Goal: Information Seeking & Learning: Learn about a topic

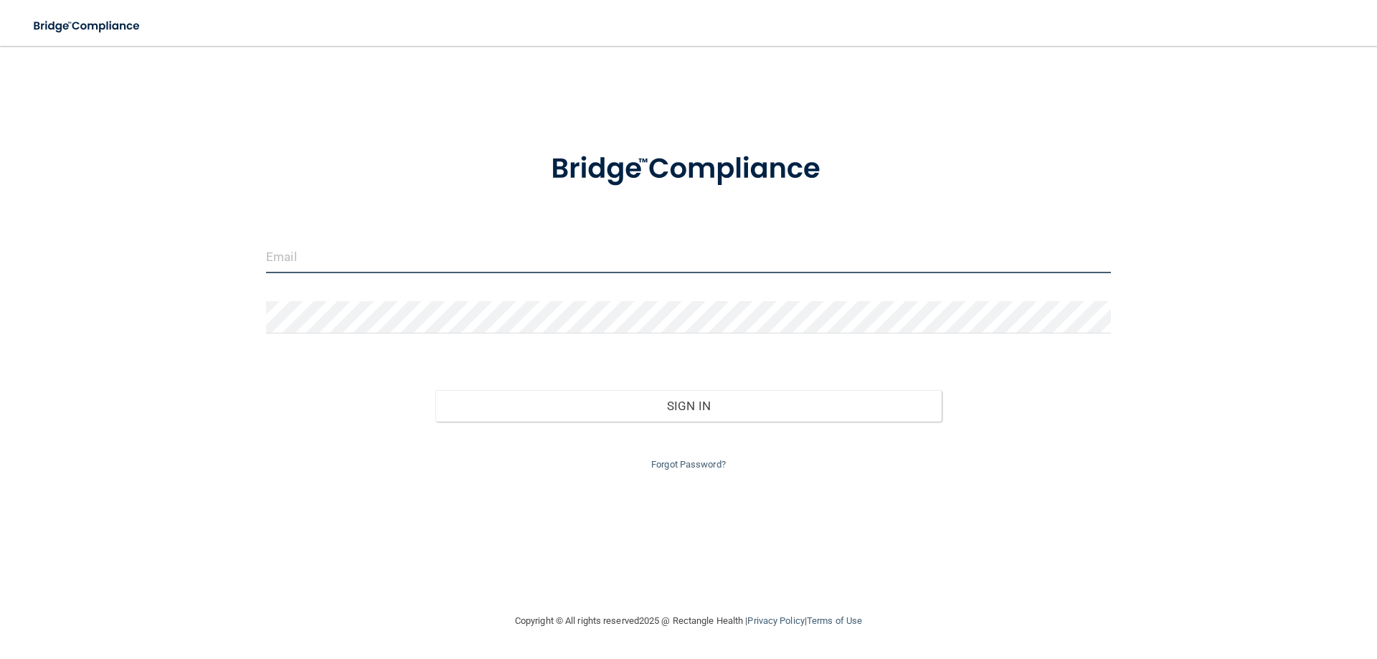
click at [567, 262] on input "email" at bounding box center [688, 257] width 845 height 32
type input "[EMAIL_ADDRESS][DOMAIN_NAME]"
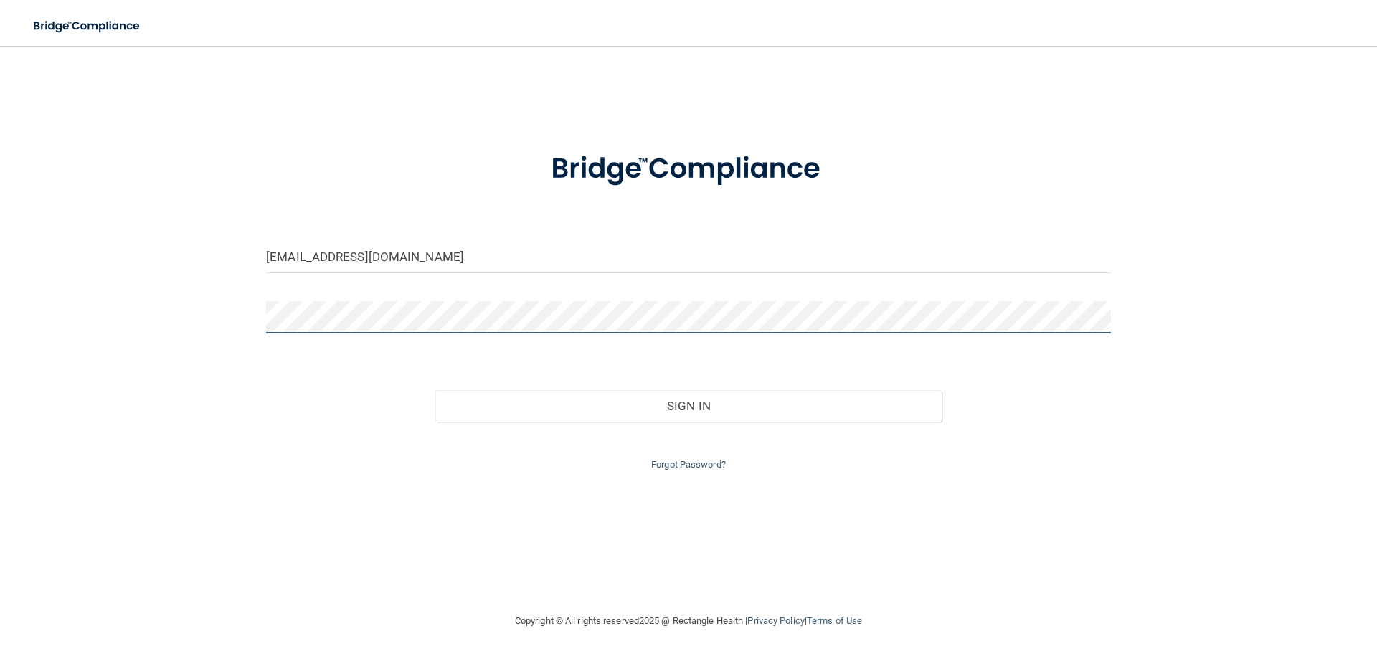
click at [435, 390] on button "Sign In" at bounding box center [688, 406] width 507 height 32
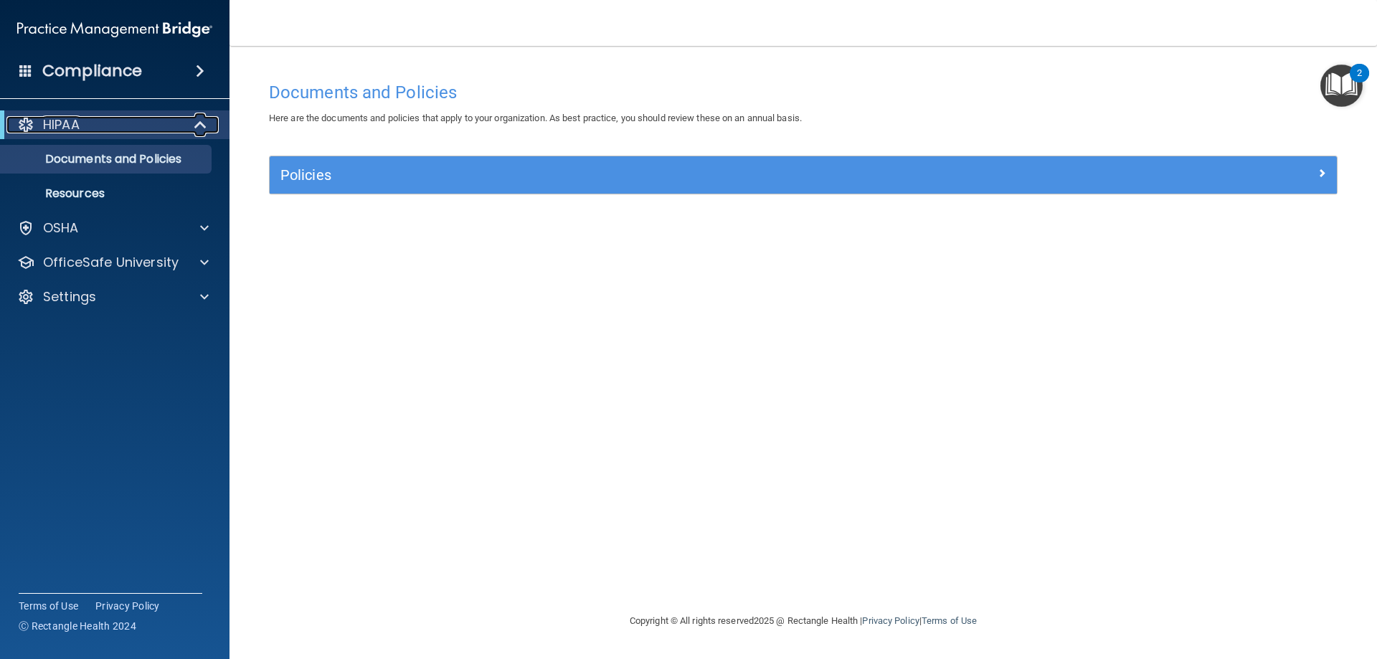
click at [202, 119] on span at bounding box center [202, 124] width 12 height 17
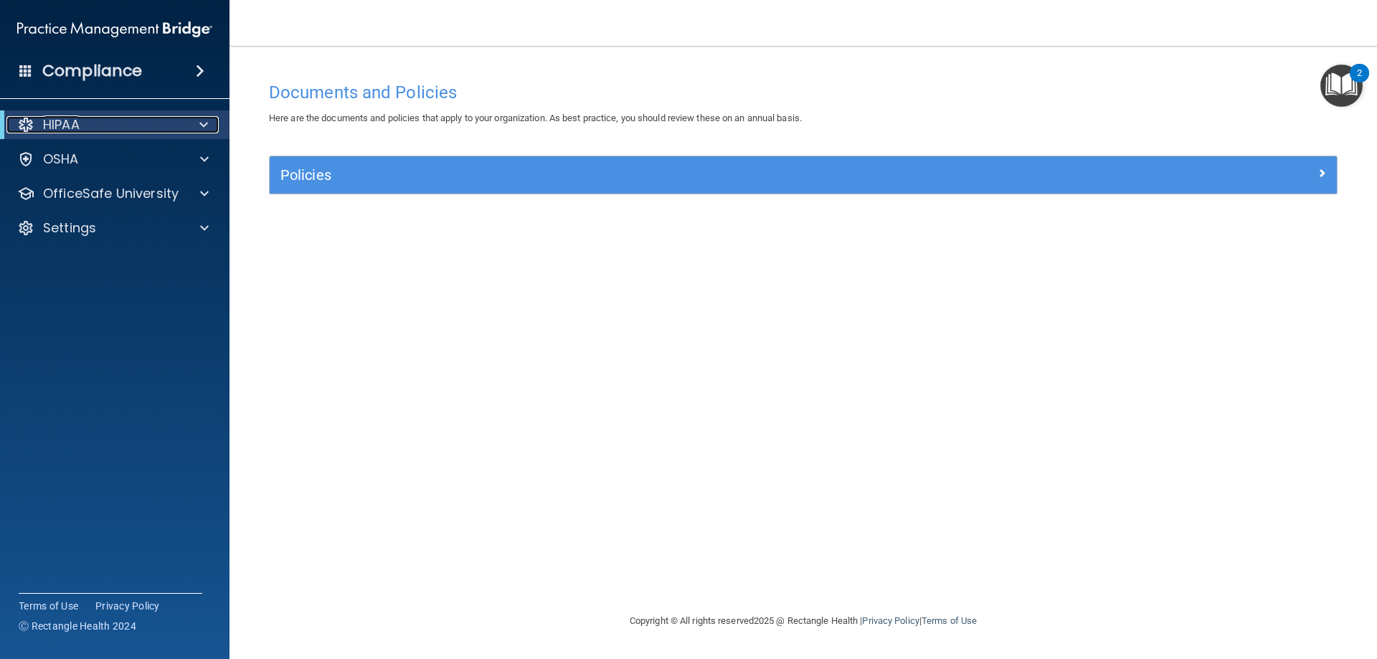
click at [202, 119] on span at bounding box center [203, 124] width 9 height 17
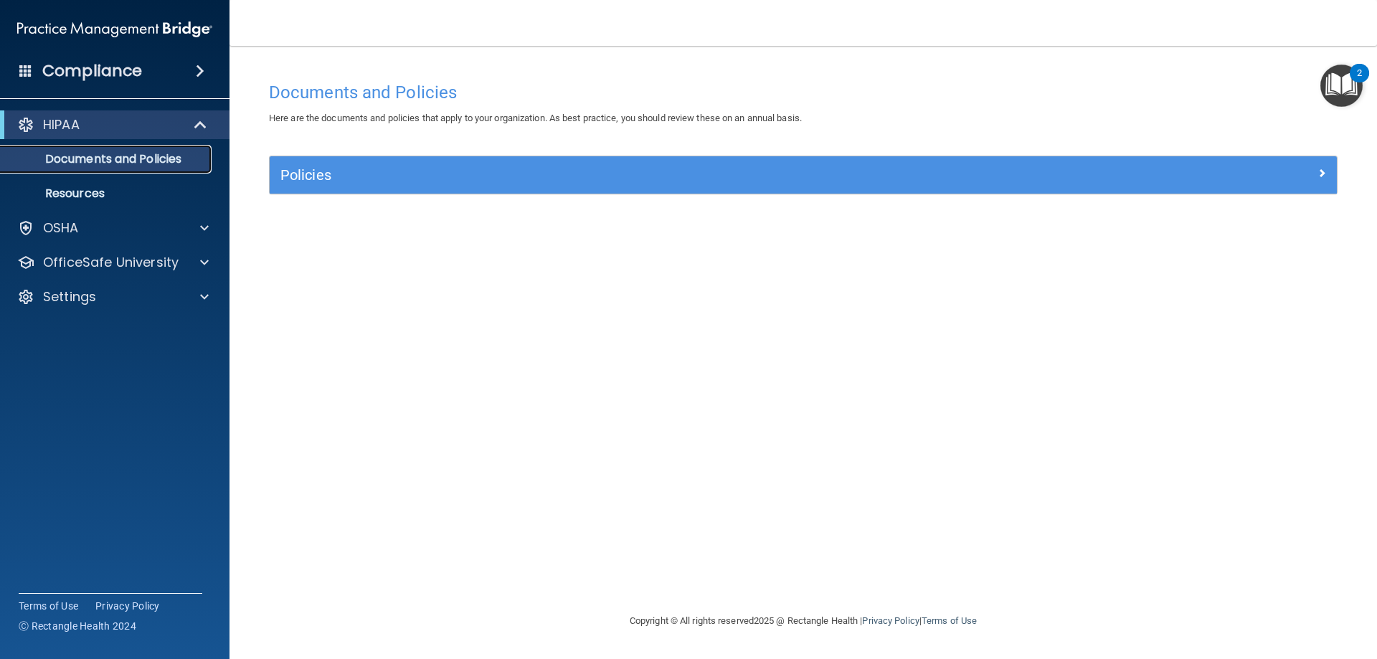
click at [100, 154] on p "Documents and Policies" at bounding box center [107, 159] width 196 height 14
click at [394, 123] on span "Here are the documents and policies that apply to your organization. As best pr…" at bounding box center [535, 118] width 533 height 11
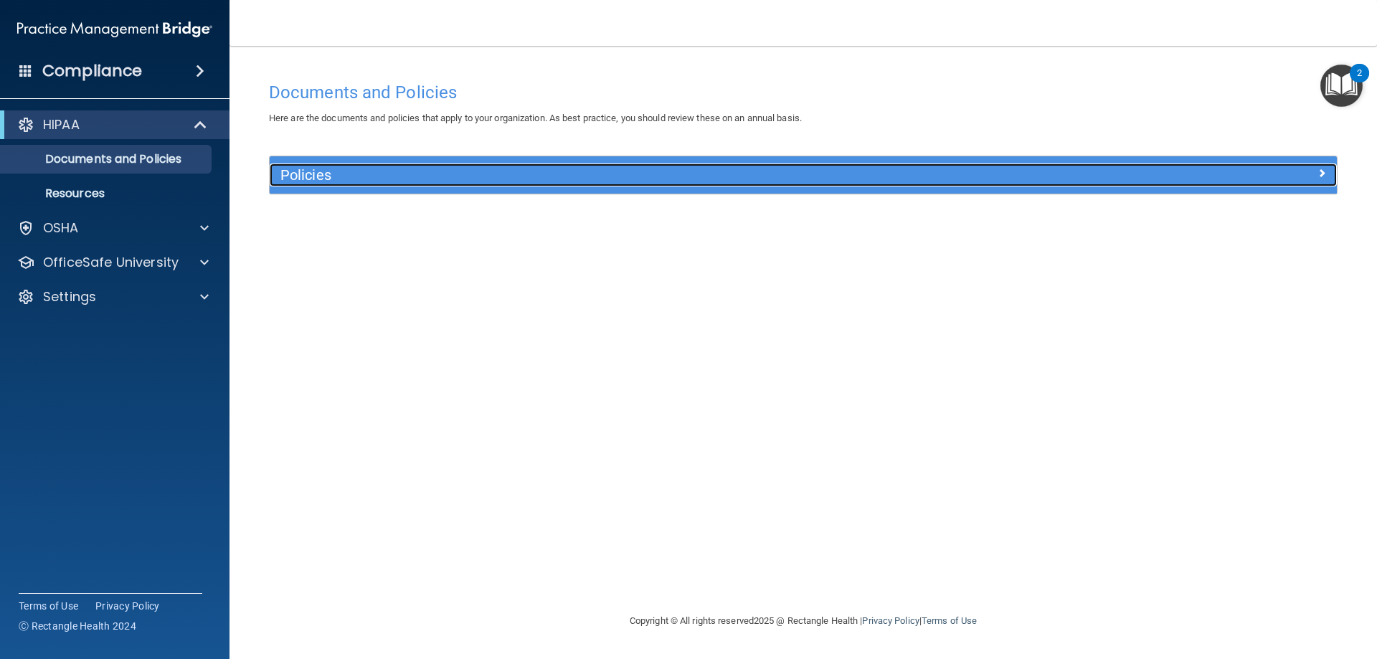
click at [386, 169] on h5 "Policies" at bounding box center [669, 175] width 779 height 16
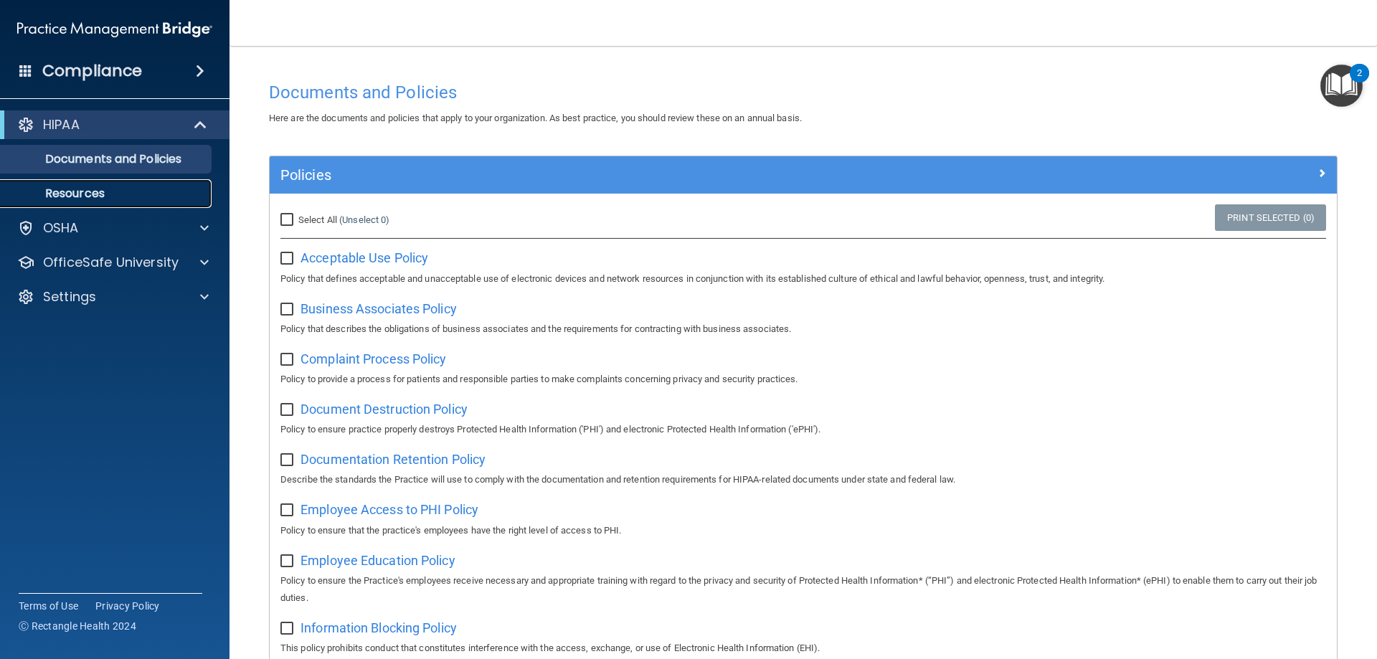
click at [122, 187] on p "Resources" at bounding box center [107, 193] width 196 height 14
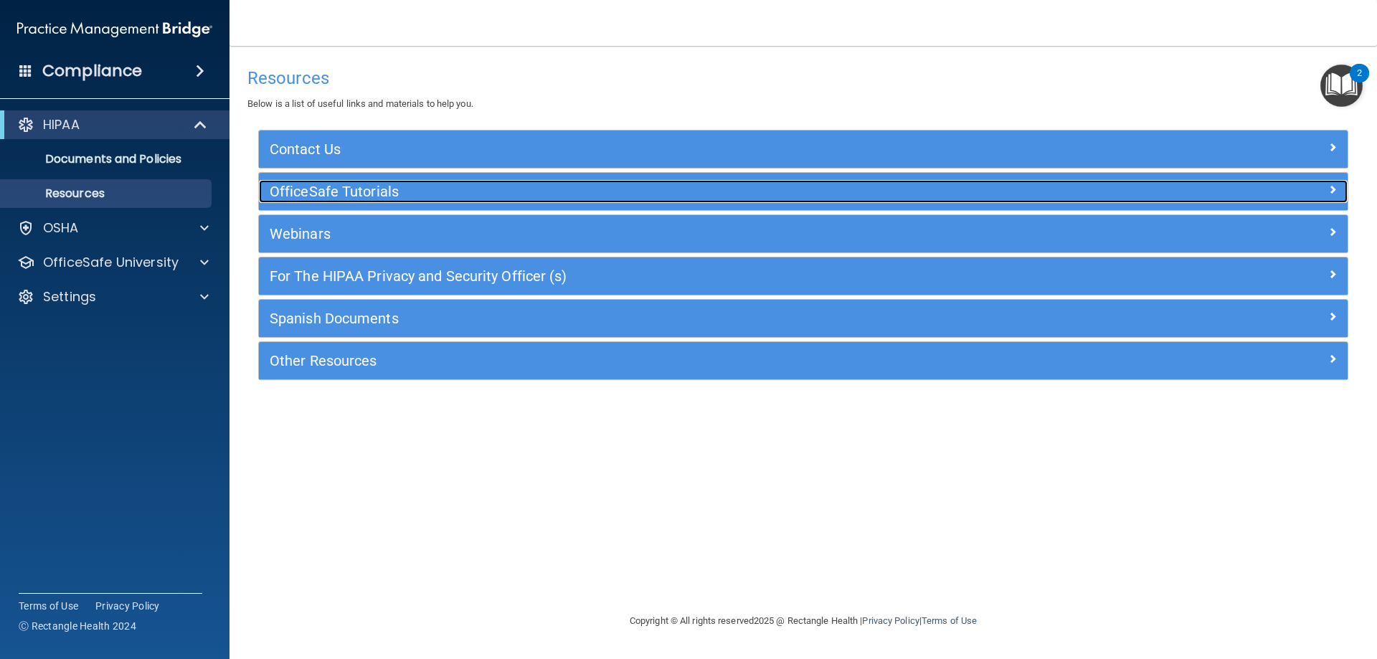
click at [384, 197] on h5 "OfficeSafe Tutorials" at bounding box center [667, 192] width 795 height 16
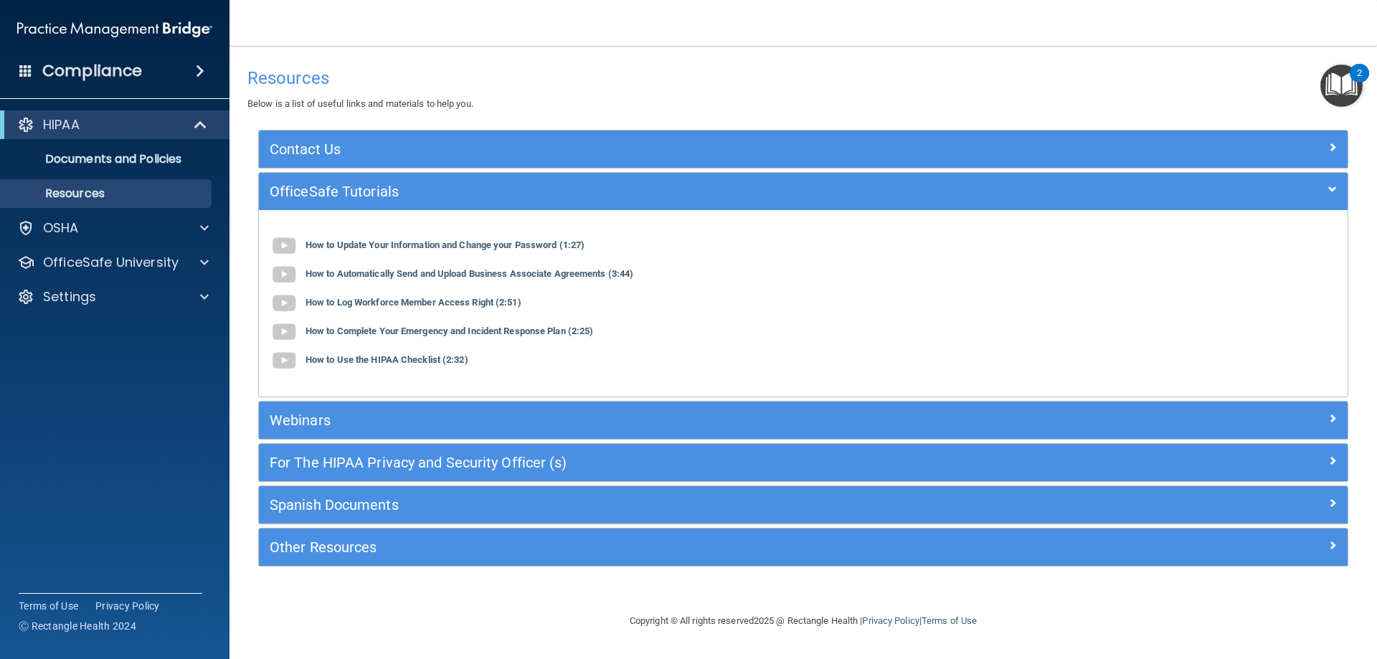
click at [103, 85] on div "Compliance" at bounding box center [115, 71] width 230 height 32
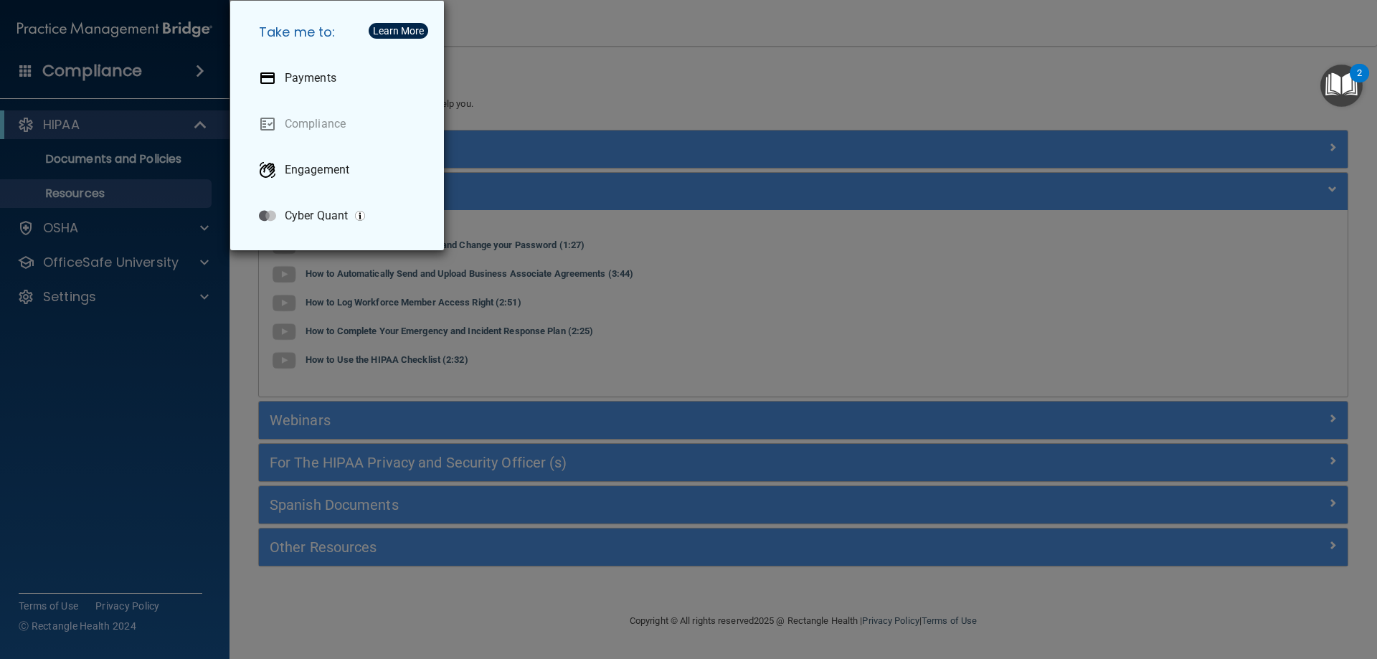
click at [53, 139] on div "Take me to: Payments Compliance Engagement Cyber Quant" at bounding box center [688, 329] width 1377 height 659
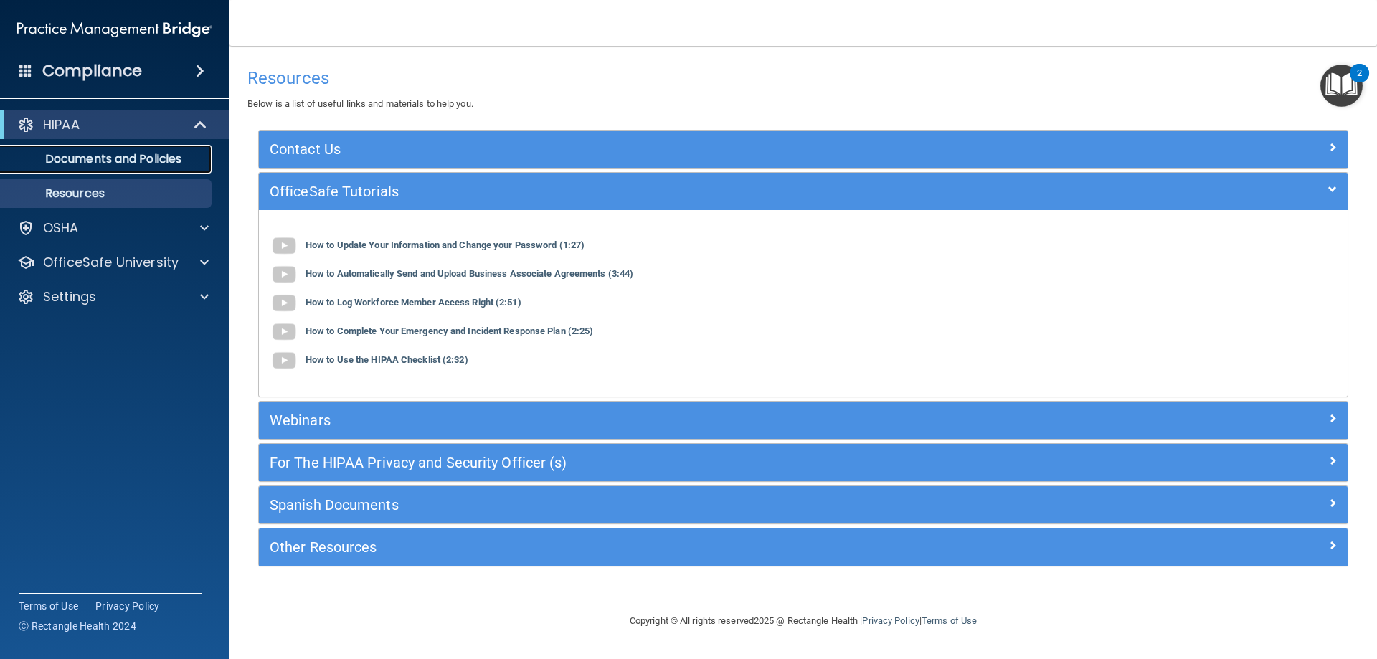
click at [52, 164] on p "Documents and Policies" at bounding box center [107, 159] width 196 height 14
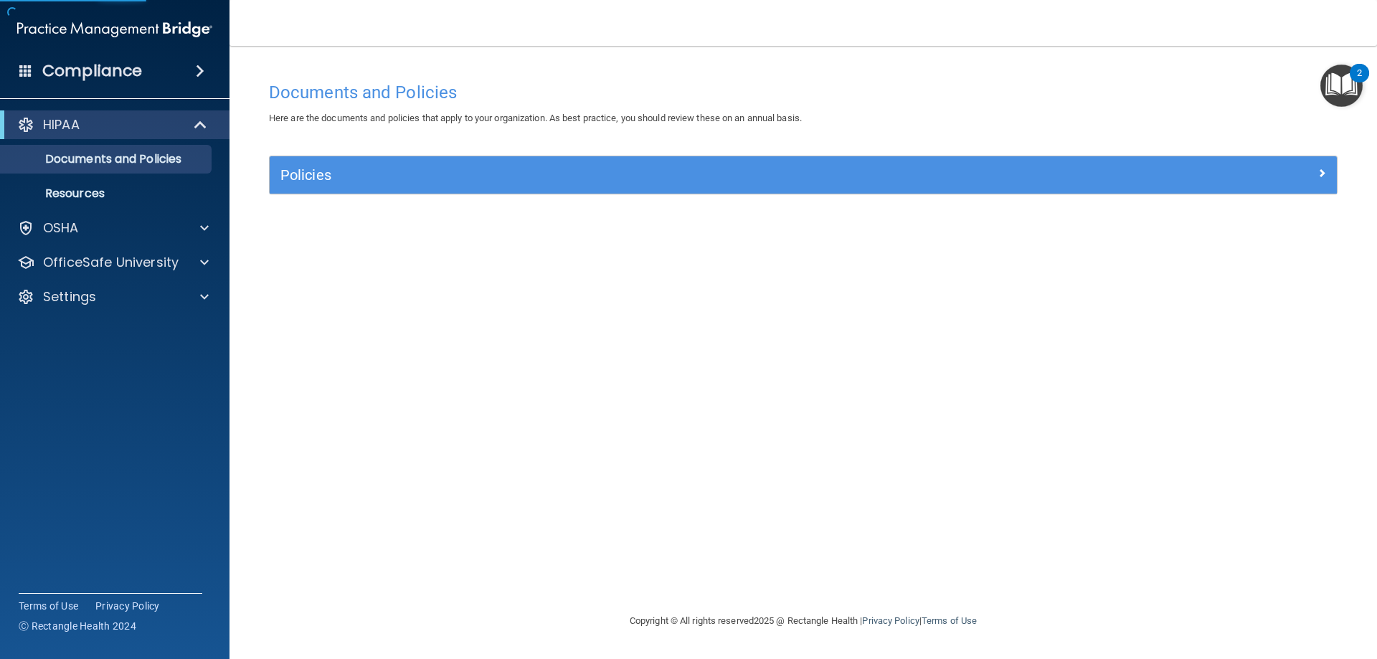
click at [450, 161] on div "Policies" at bounding box center [803, 174] width 1067 height 37
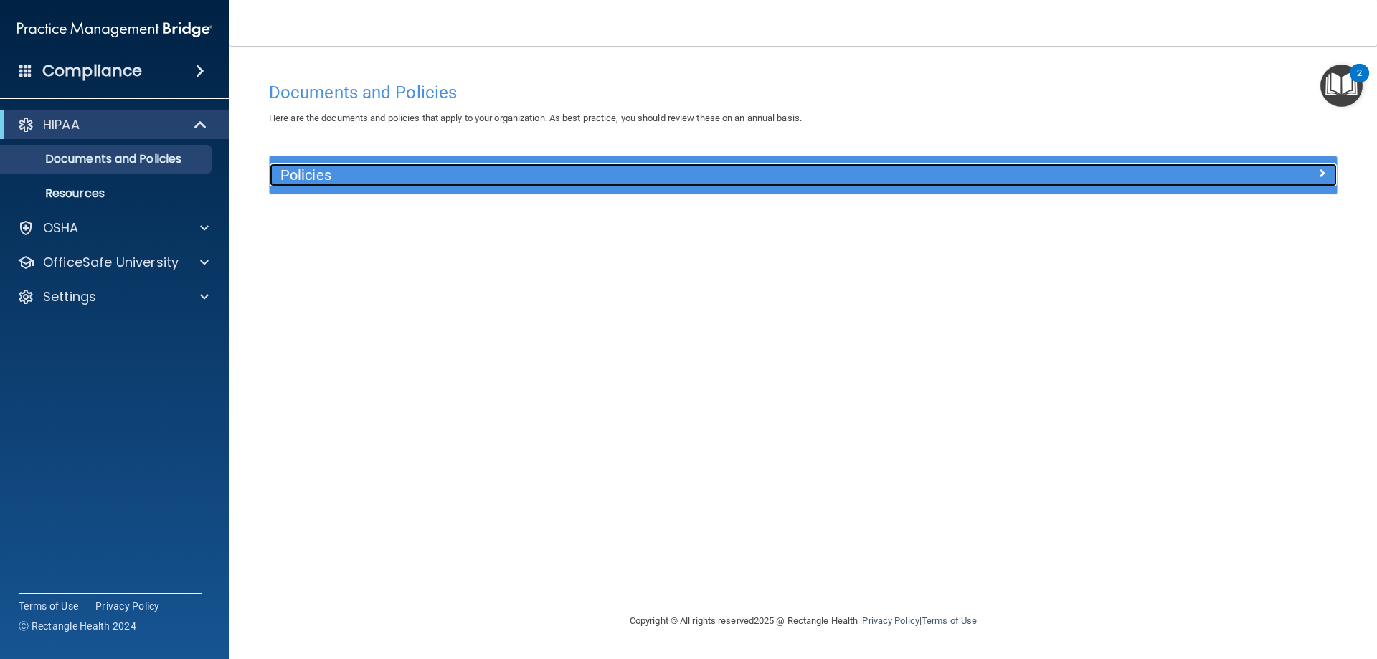
click at [425, 185] on div "Policies" at bounding box center [670, 175] width 800 height 23
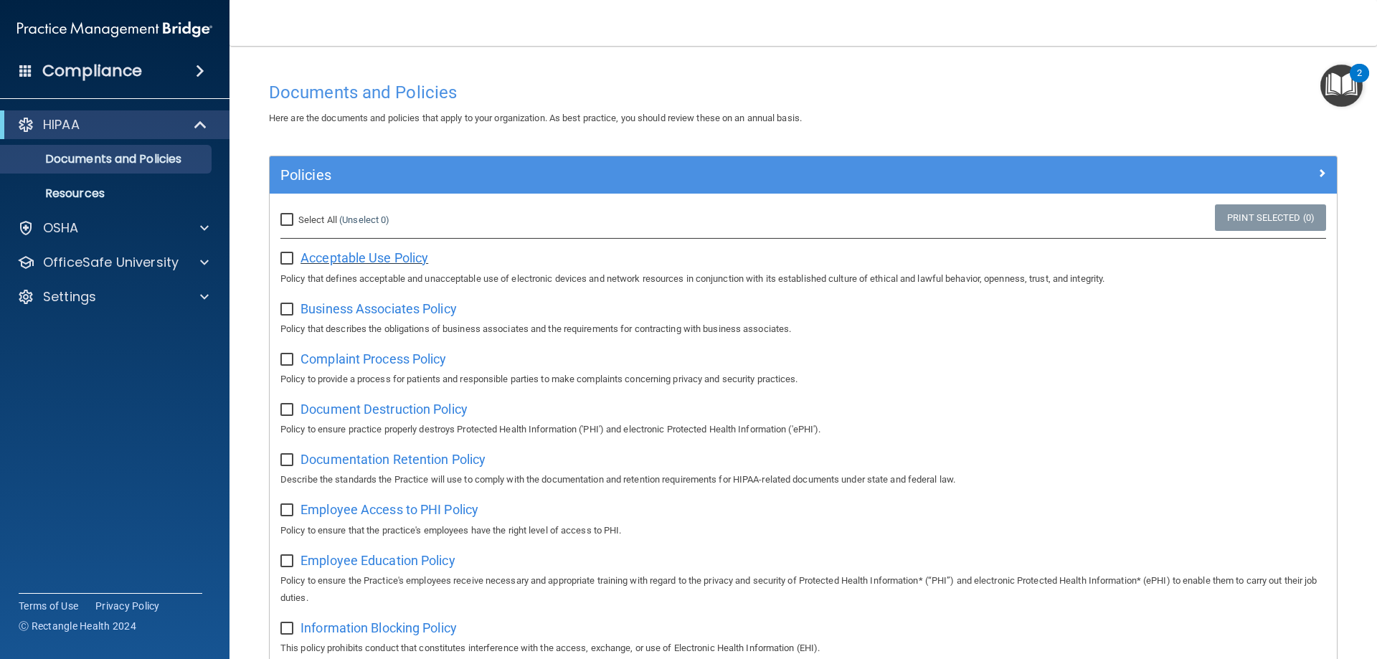
click at [336, 253] on span "Acceptable Use Policy" at bounding box center [365, 257] width 128 height 15
click at [111, 189] on p "Resources" at bounding box center [107, 193] width 196 height 14
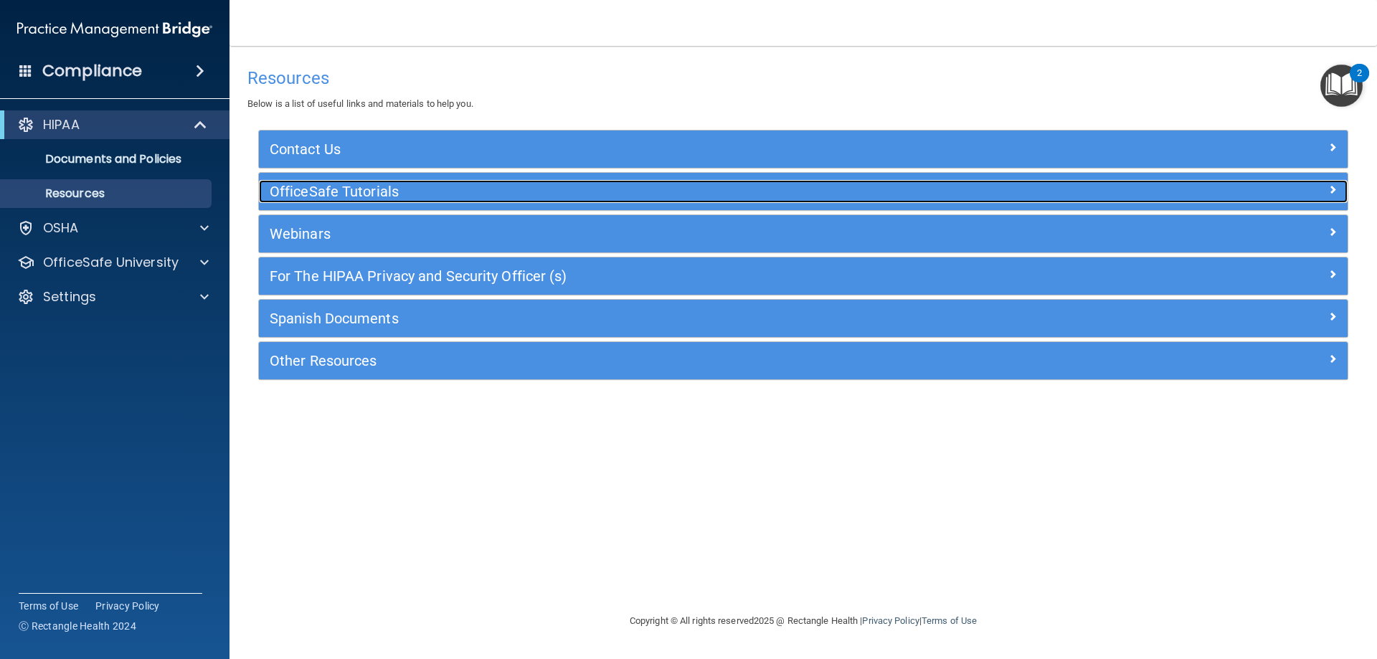
click at [341, 197] on h5 "OfficeSafe Tutorials" at bounding box center [667, 192] width 795 height 16
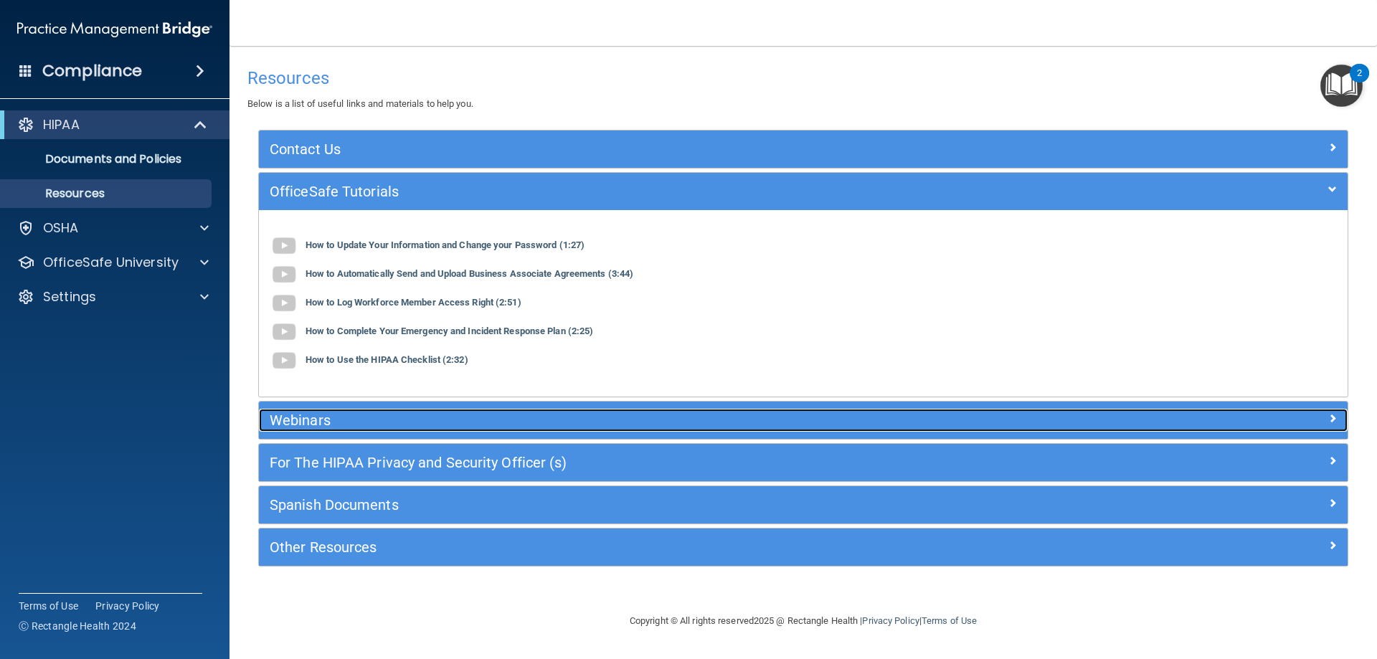
click at [660, 417] on h5 "Webinars" at bounding box center [667, 420] width 795 height 16
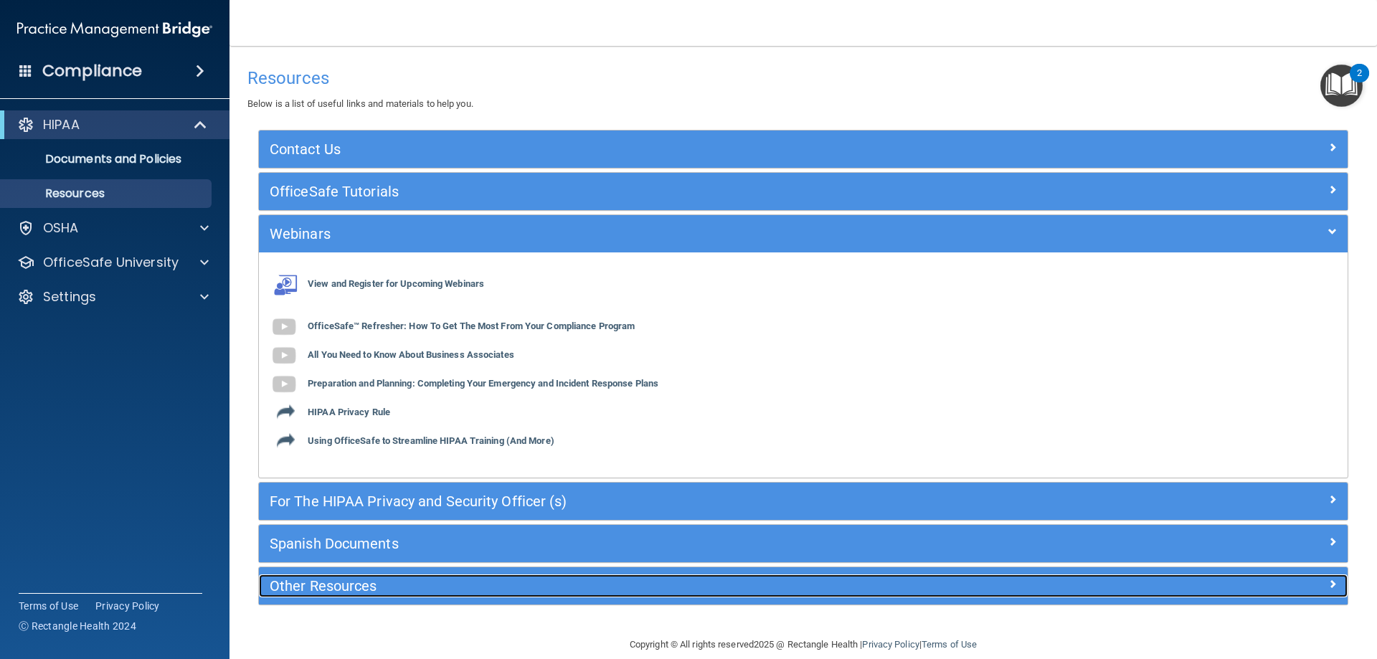
click at [493, 579] on h5 "Other Resources" at bounding box center [667, 586] width 795 height 16
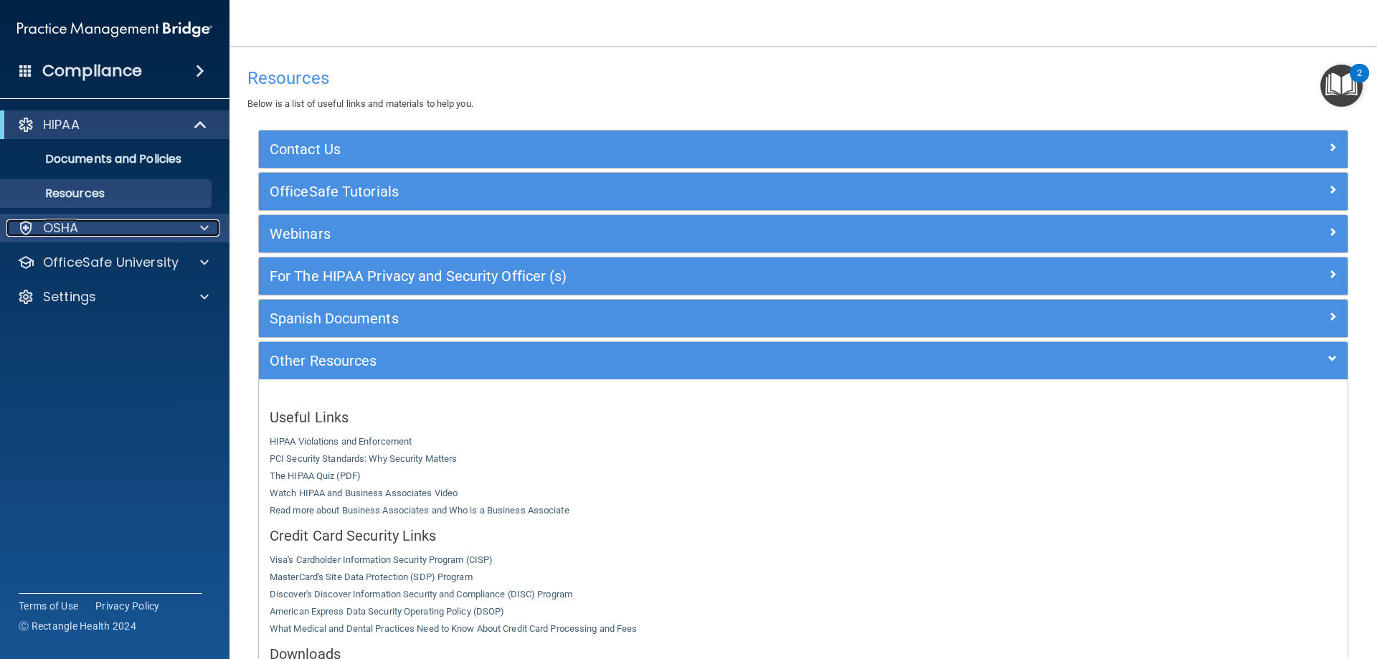
click at [171, 227] on div "OSHA" at bounding box center [95, 227] width 178 height 17
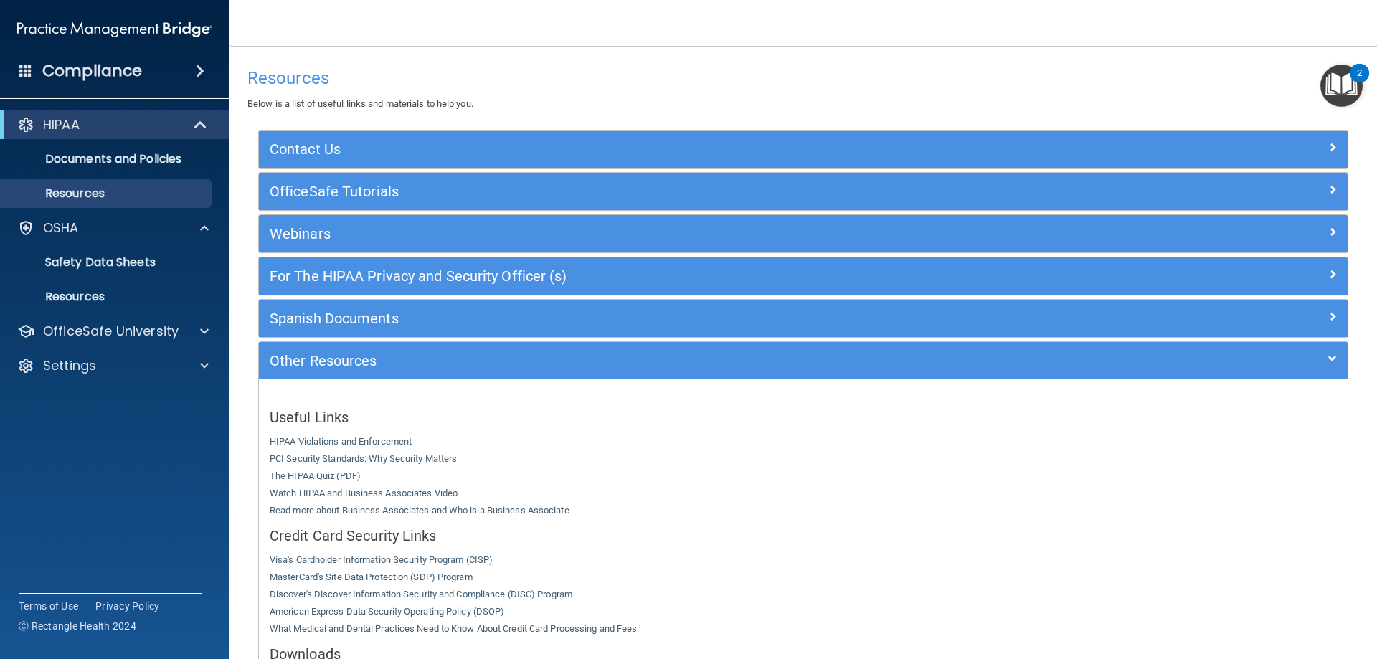
click at [1089, 86] on h4 "Resources" at bounding box center [803, 78] width 1112 height 19
